Goal: Subscribe to service/newsletter

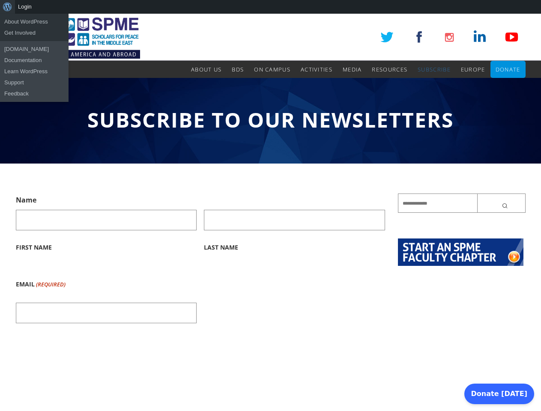
click at [270, 7] on div "About WordPress About WordPress Get Involved [DOMAIN_NAME] Documentation Learn …" at bounding box center [270, 7] width 541 height 14
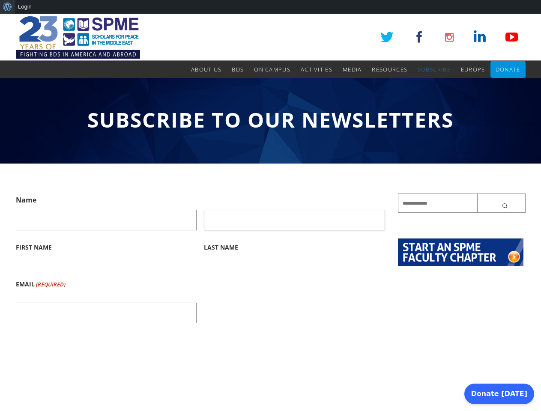
click at [270, 212] on input "Last Name" at bounding box center [294, 220] width 181 height 21
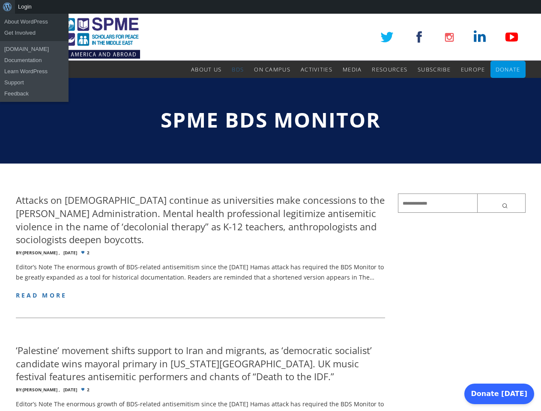
click at [270, 7] on div "About WordPress About WordPress Get Involved [DOMAIN_NAME] Documentation Learn …" at bounding box center [270, 7] width 541 height 14
